Goal: Information Seeking & Learning: Learn about a topic

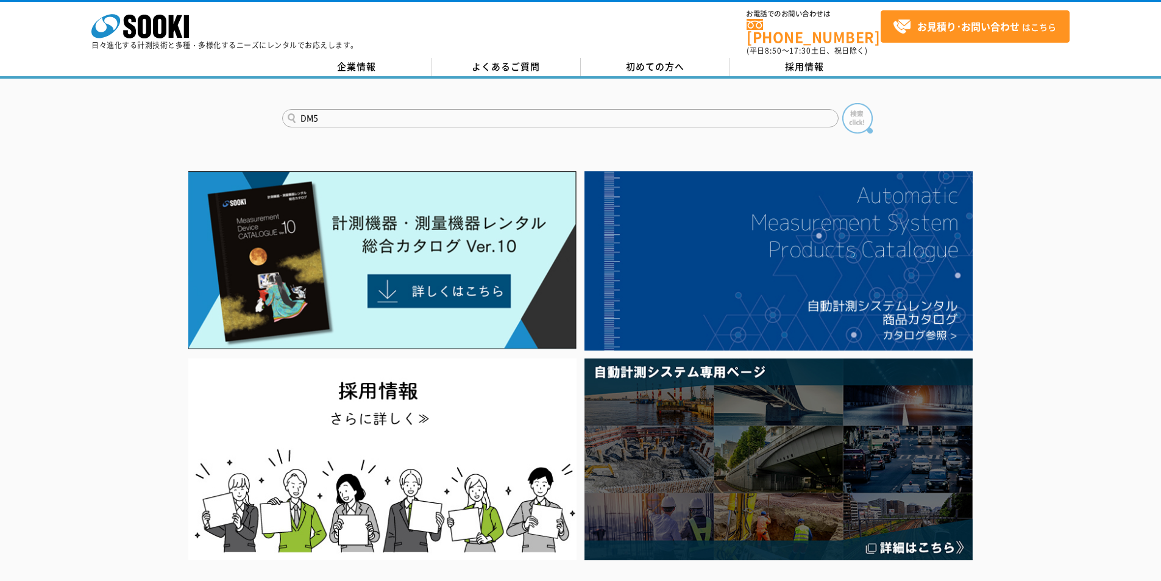
type input "DM5"
click at [850, 116] on img at bounding box center [857, 118] width 30 height 30
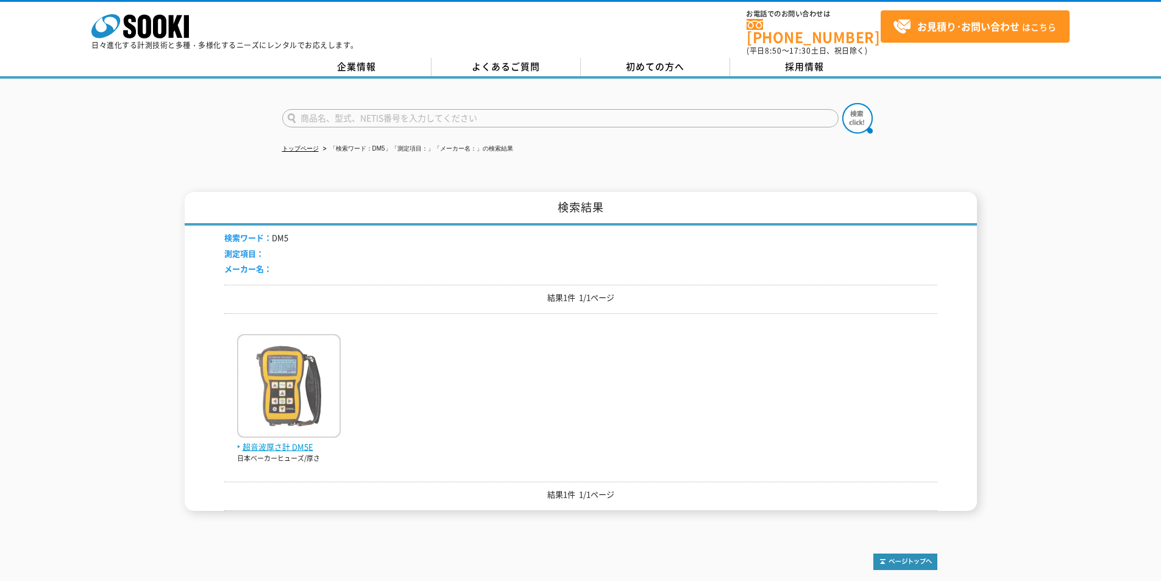
click at [321, 400] on img at bounding box center [289, 387] width 104 height 107
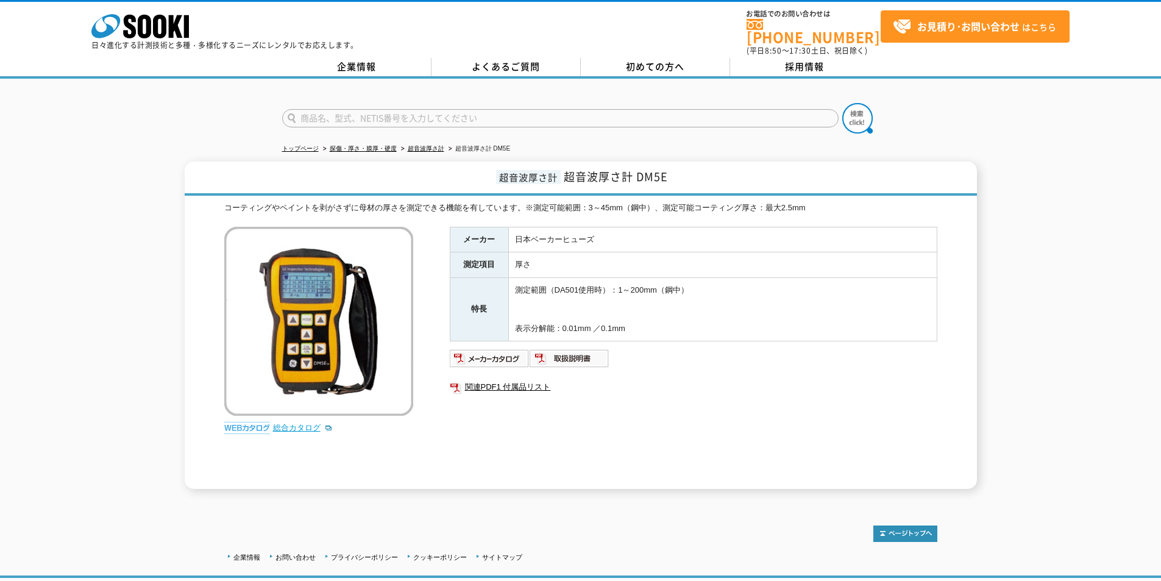
click at [290, 423] on link "総合カタログ" at bounding box center [303, 427] width 60 height 9
click at [169, 41] on p "日々進化する計測技術と多種・多様化するニーズにレンタルでお応えします。" at bounding box center [224, 44] width 267 height 7
click at [154, 32] on icon at bounding box center [159, 27] width 13 height 24
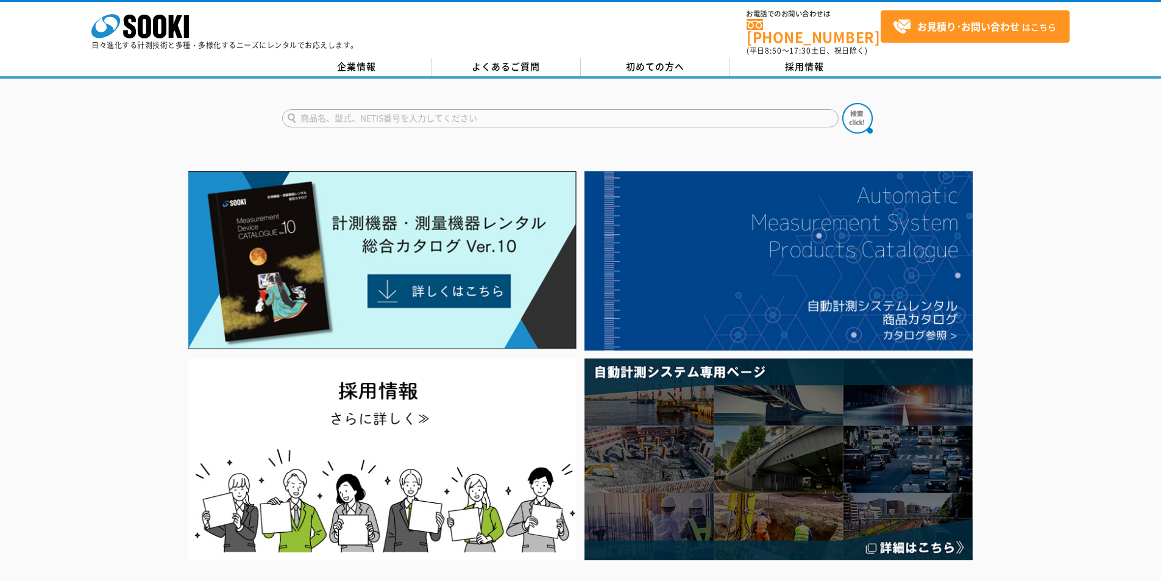
click at [544, 114] on input "text" at bounding box center [560, 118] width 557 height 18
type input "ブリッジ"
click at [842, 103] on button at bounding box center [857, 118] width 30 height 30
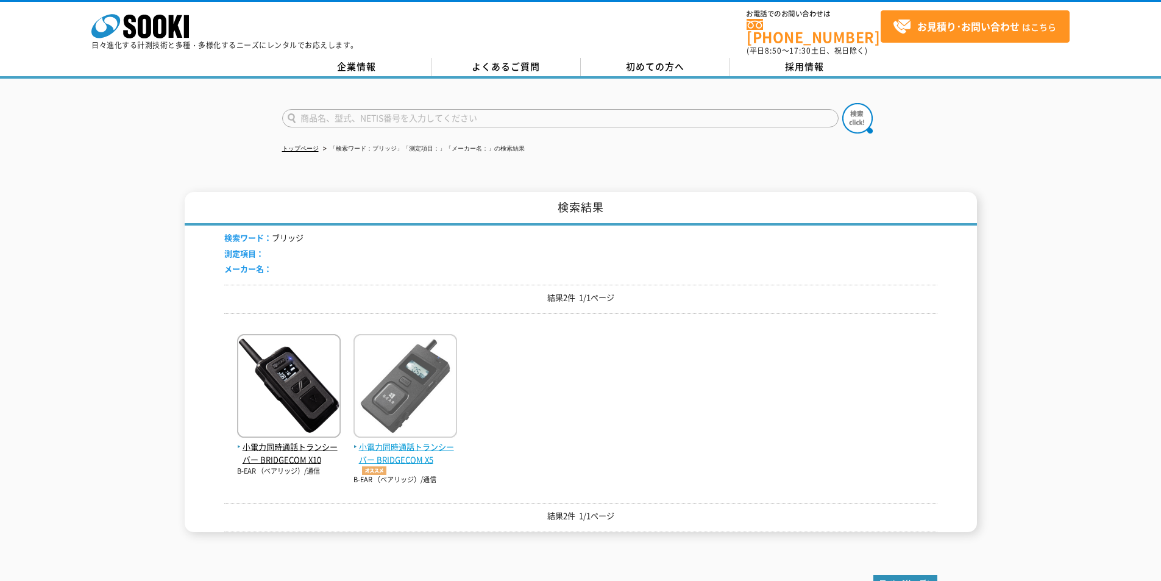
click at [394, 447] on span "小電力同時通話トランシーバー BRIDGECOM X5" at bounding box center [406, 458] width 104 height 34
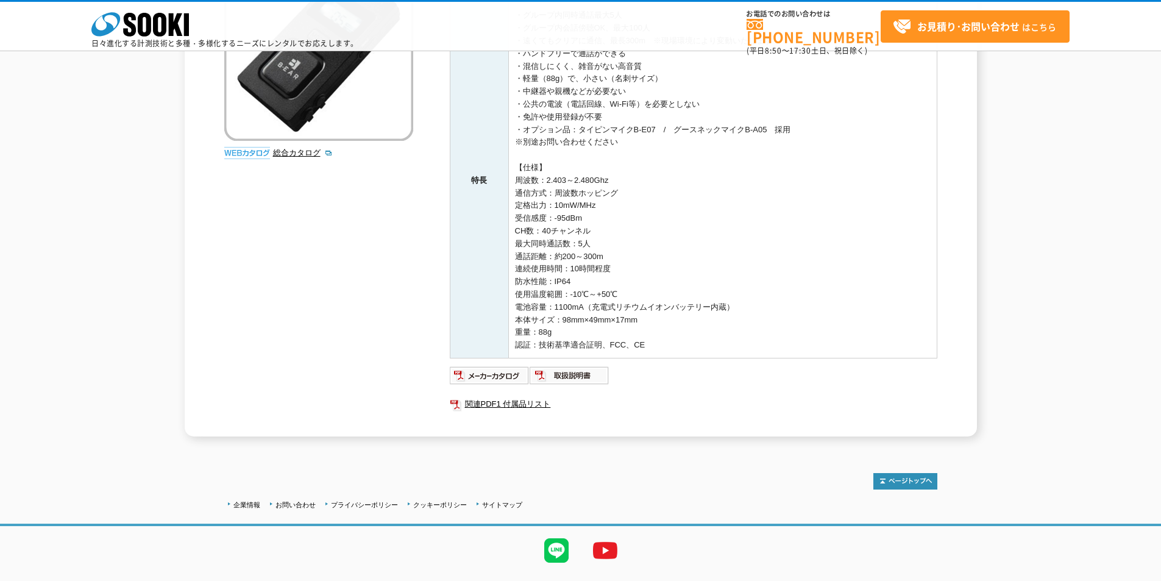
scroll to position [272, 0]
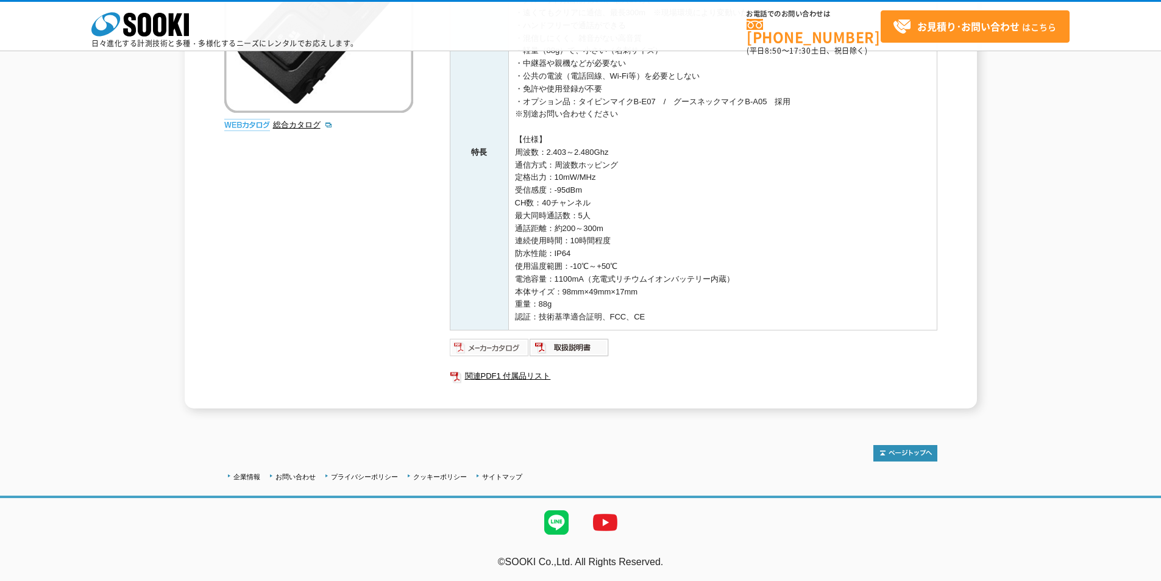
click at [501, 346] on img at bounding box center [490, 348] width 80 height 20
click at [165, 21] on icon at bounding box center [159, 25] width 13 height 24
